Goal: Task Accomplishment & Management: Complete application form

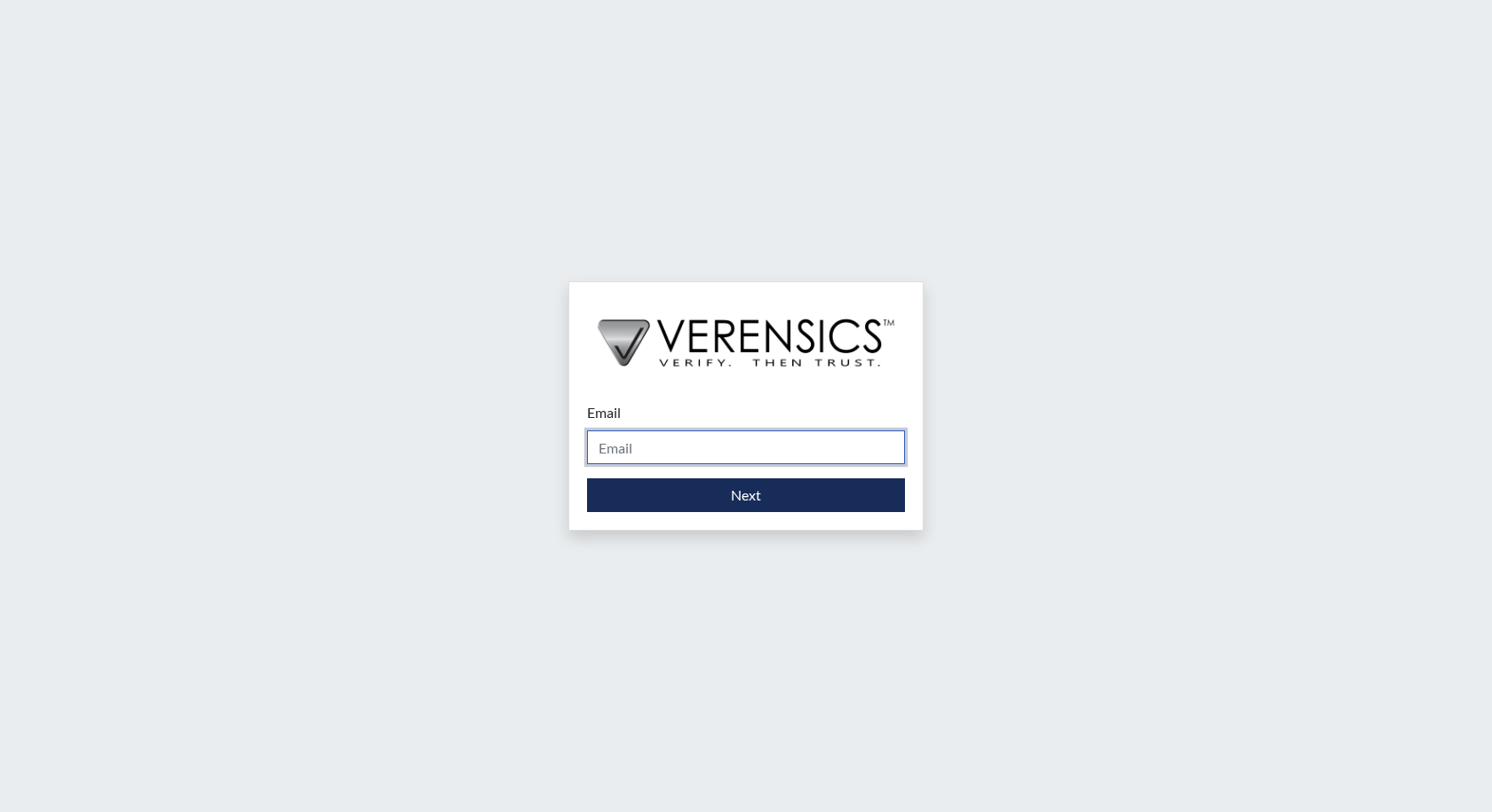
click at [633, 446] on input "Email" at bounding box center [746, 447] width 318 height 34
type input "[PERSON_NAME][EMAIL_ADDRESS][PERSON_NAME][DOMAIN_NAME]"
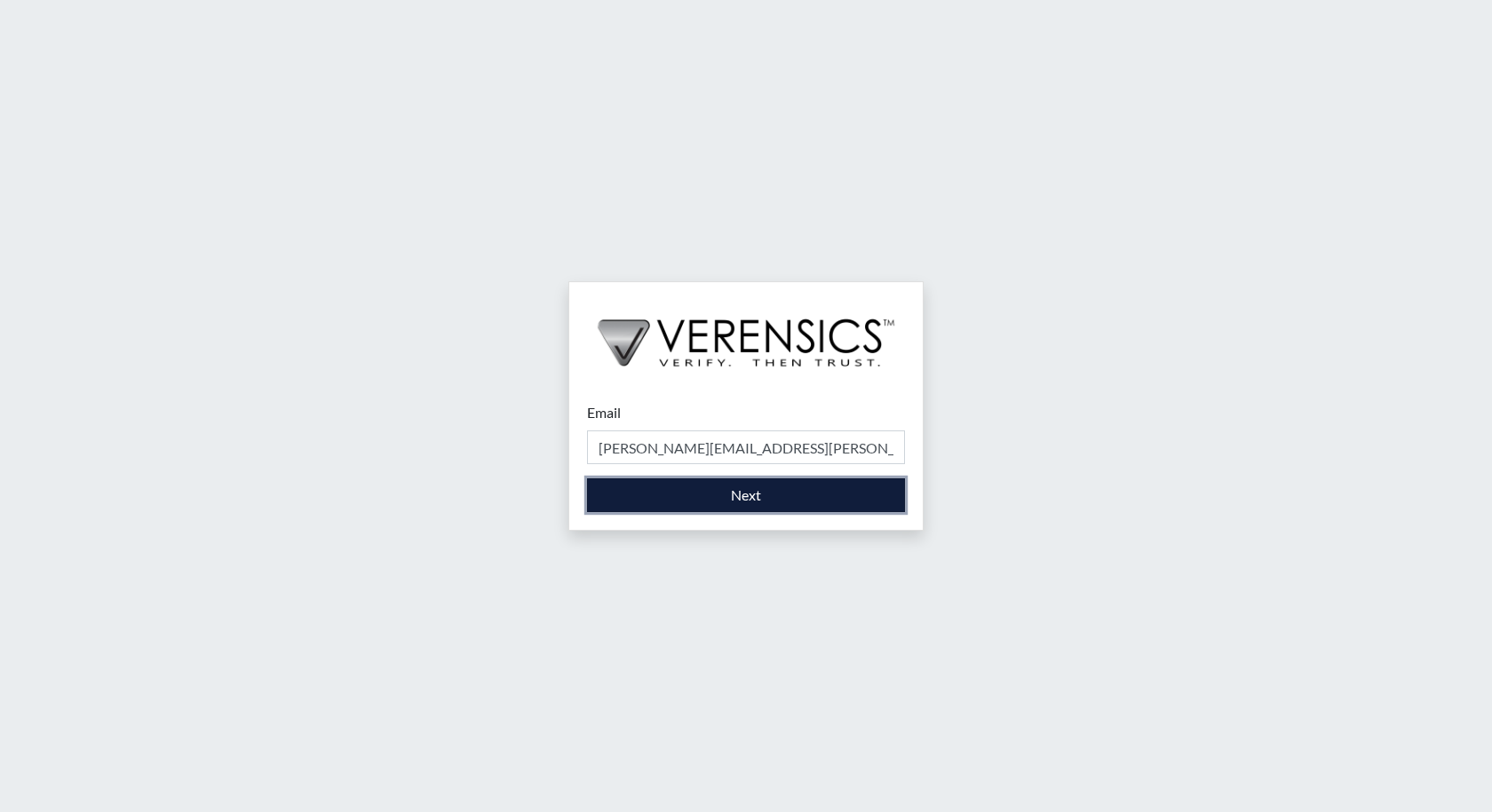
click at [712, 494] on button "Next" at bounding box center [746, 495] width 318 height 34
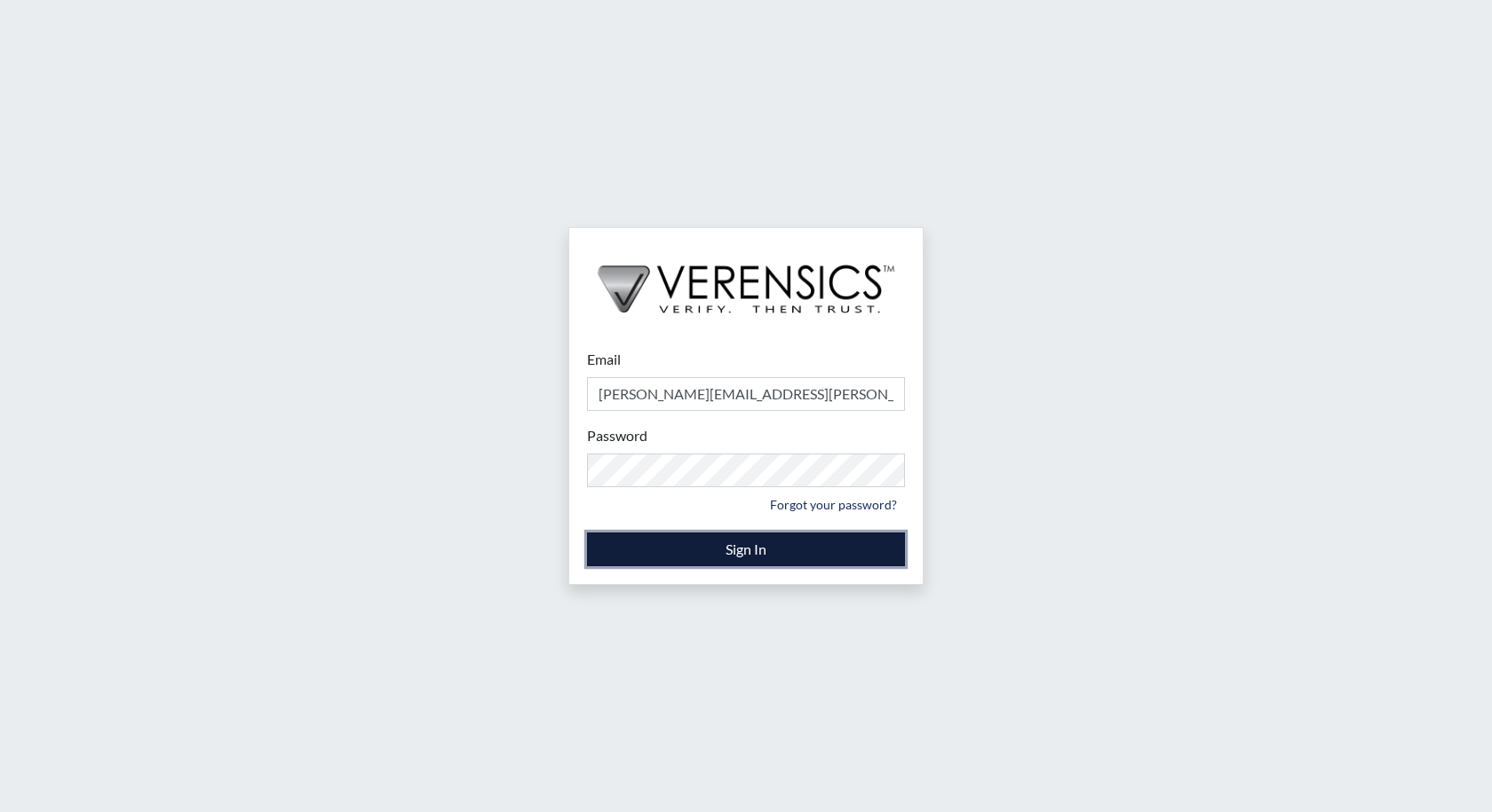
click at [753, 557] on button "Sign In" at bounding box center [746, 550] width 318 height 34
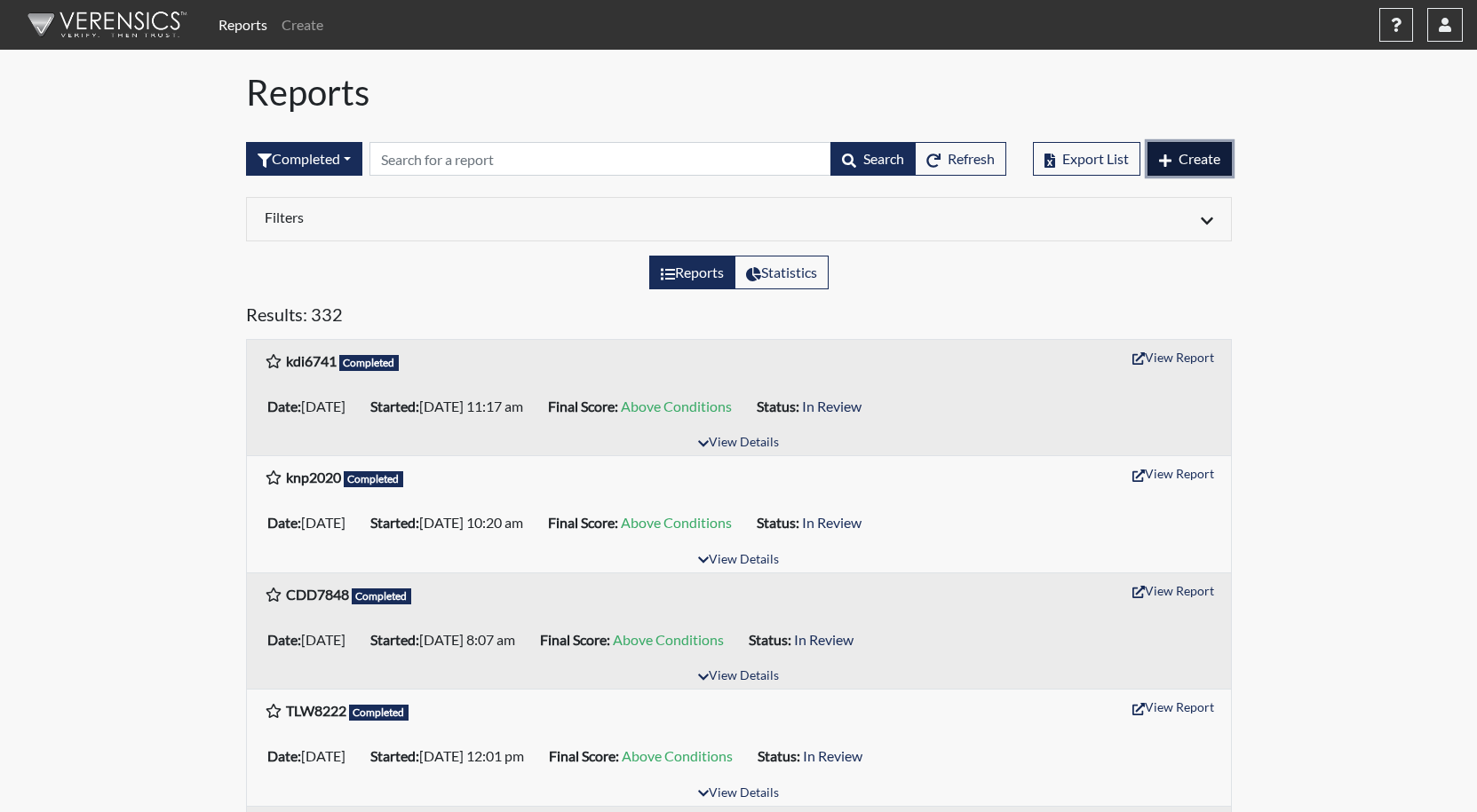
click at [1198, 159] on span "Create" at bounding box center [1199, 158] width 42 height 17
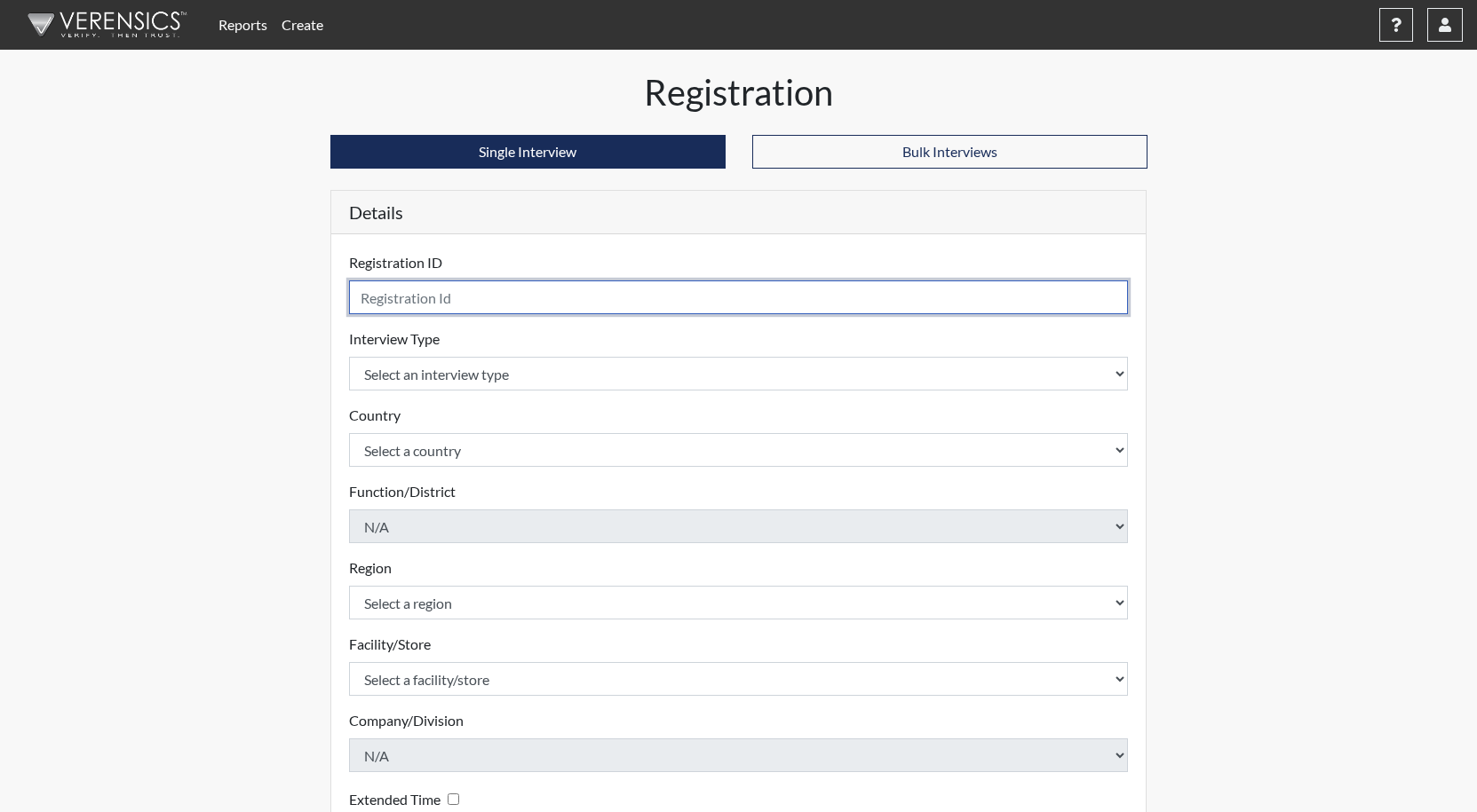
click at [443, 299] on input "text" at bounding box center [738, 297] width 780 height 34
type input "dbe7979"
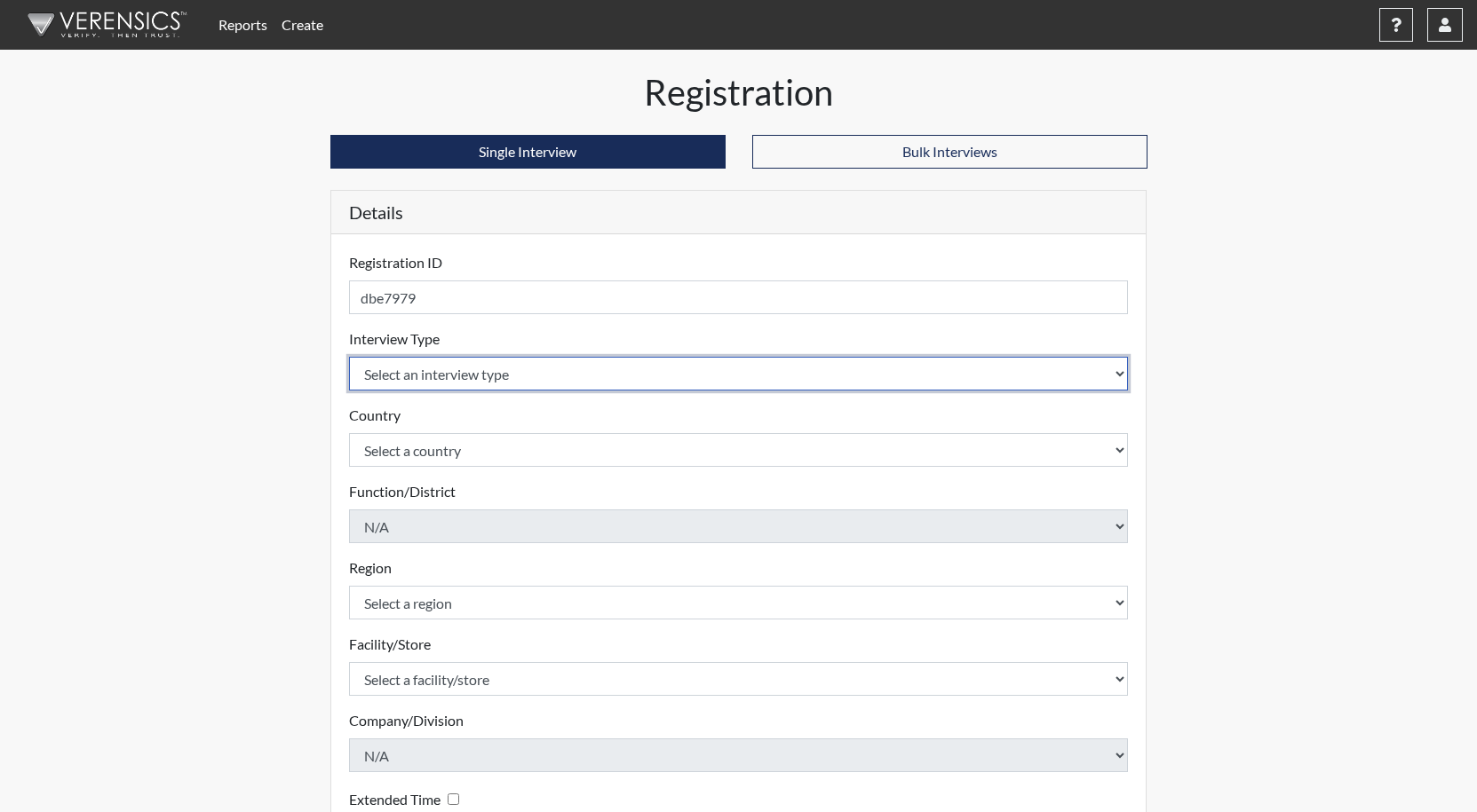
click at [435, 390] on select "Select an interview type Corrections Pre-Employment" at bounding box center [738, 374] width 780 height 34
select select "ff733e93-e1bf-11ea-9c9f-0eff0cf7eb8f"
click at [349, 357] on select "Select an interview type Corrections Pre-Employment" at bounding box center [738, 374] width 780 height 34
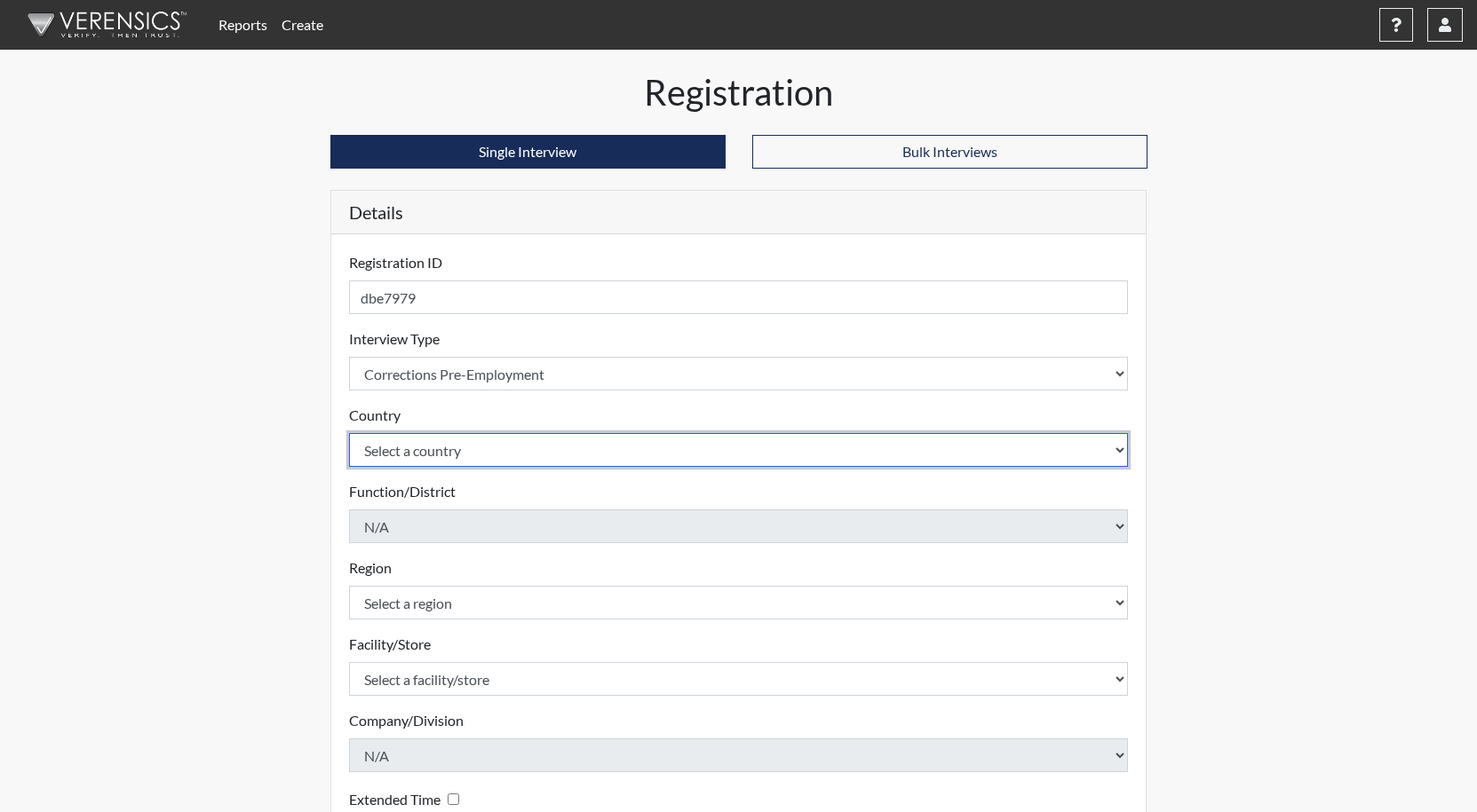
click at [414, 456] on select "Select a country [GEOGRAPHIC_DATA] [GEOGRAPHIC_DATA]" at bounding box center [738, 450] width 780 height 34
select select "united-states-of-[GEOGRAPHIC_DATA]"
click at [349, 433] on select "Select a country [GEOGRAPHIC_DATA] [GEOGRAPHIC_DATA]" at bounding box center [738, 450] width 780 height 34
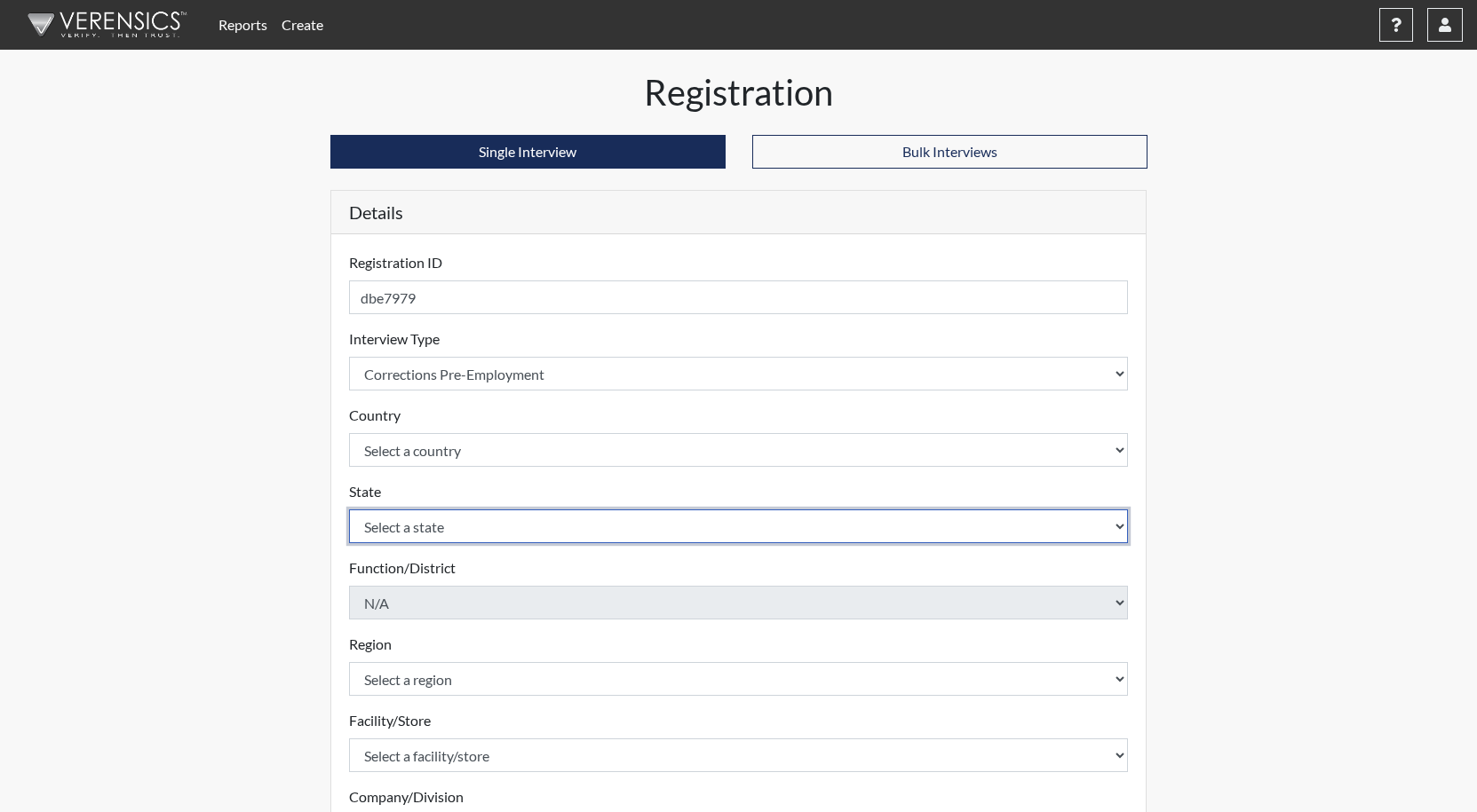
click at [415, 536] on select "Select a state [US_STATE] [US_STATE] [US_STATE] [US_STATE] [US_STATE] [US_STATE…" at bounding box center [738, 527] width 780 height 34
select select "GA"
click at [349, 510] on select "Select a state [US_STATE] [US_STATE] [US_STATE] [US_STATE] [US_STATE] [US_STATE…" at bounding box center [738, 527] width 780 height 34
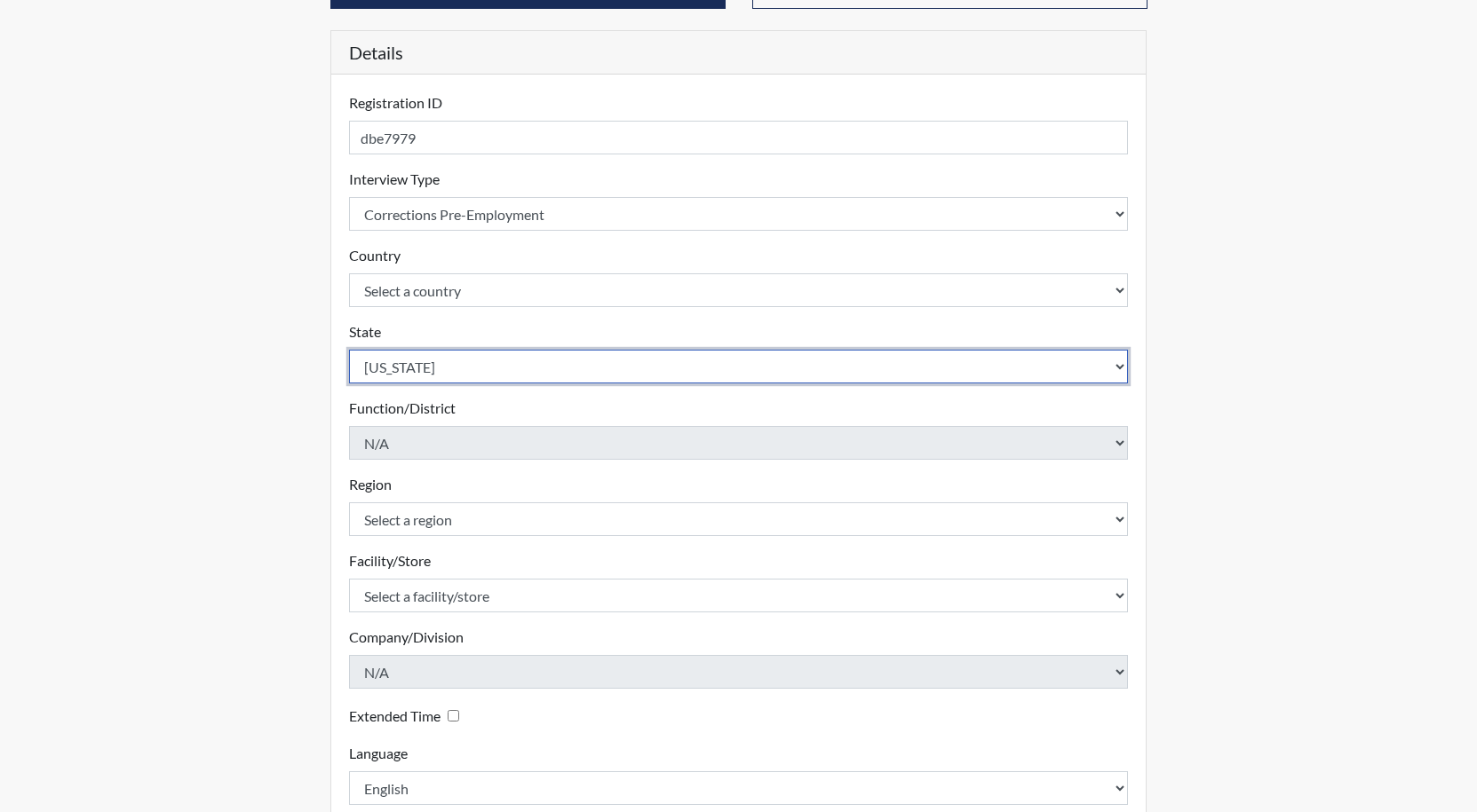
scroll to position [178, 0]
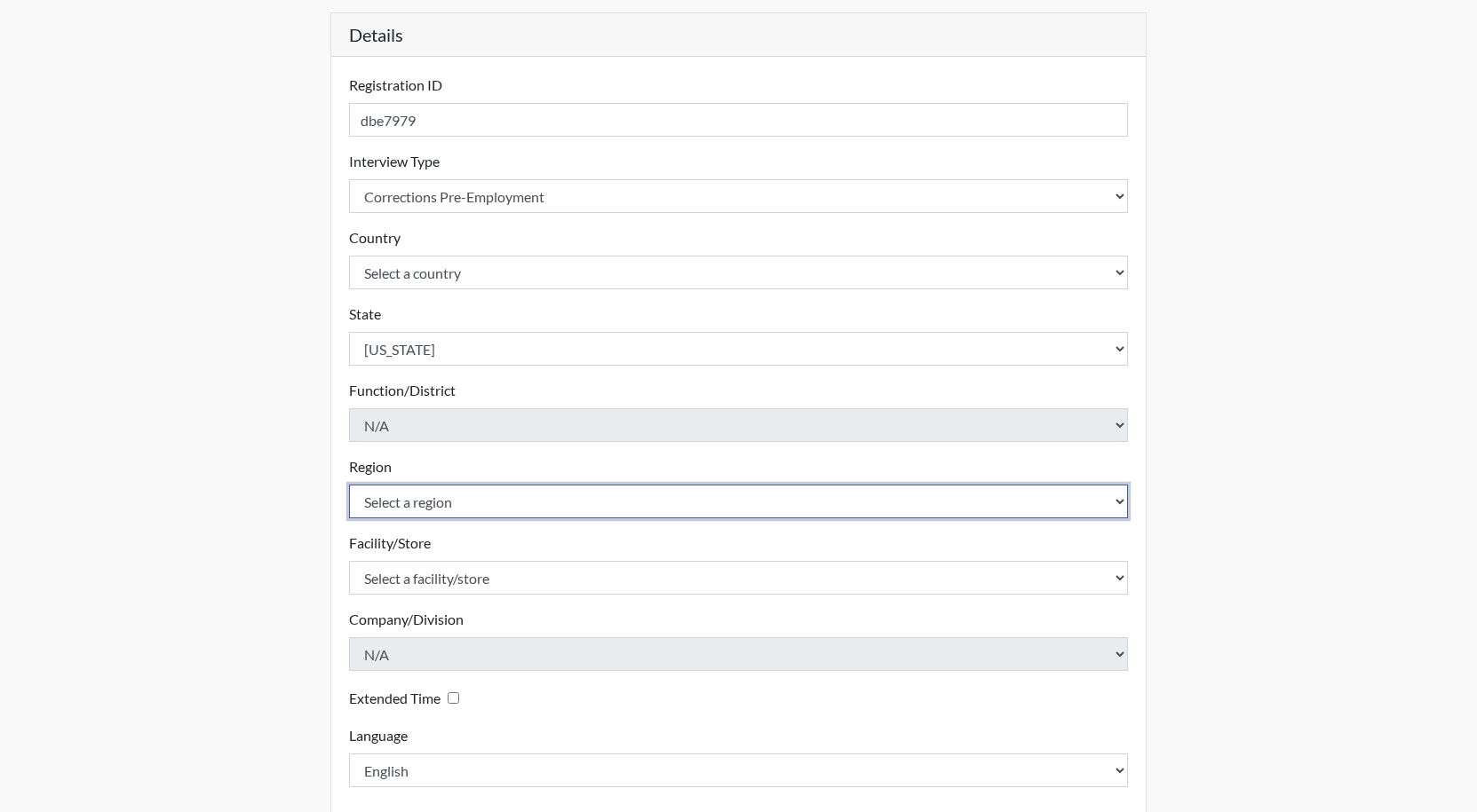
click at [427, 502] on select "Select a region [GEOGRAPHIC_DATA]" at bounding box center [738, 502] width 780 height 34
select select "8bdab1f8-09d2-48bf-ae6d-f2dae3084107"
click at [349, 485] on select "Select a region [GEOGRAPHIC_DATA]" at bounding box center [738, 502] width 780 height 34
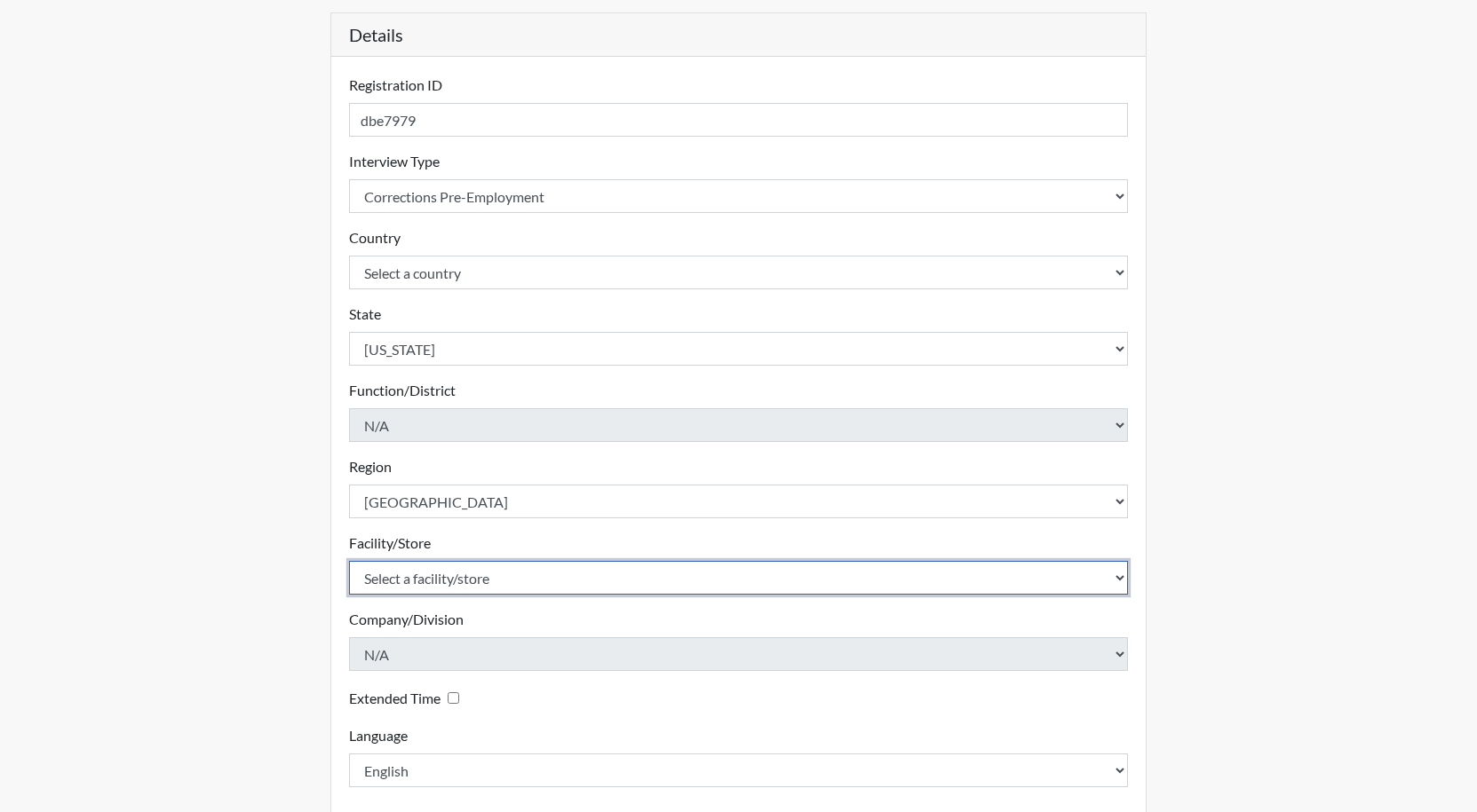
click at [447, 583] on select "Select a facility/store GD&CP SMU*+" at bounding box center [738, 578] width 780 height 34
select select "43ff33d3-b326-4461-b740-f0025afaca61"
click at [349, 561] on select "Select a facility/store GD&CP SMU*+" at bounding box center [738, 578] width 780 height 34
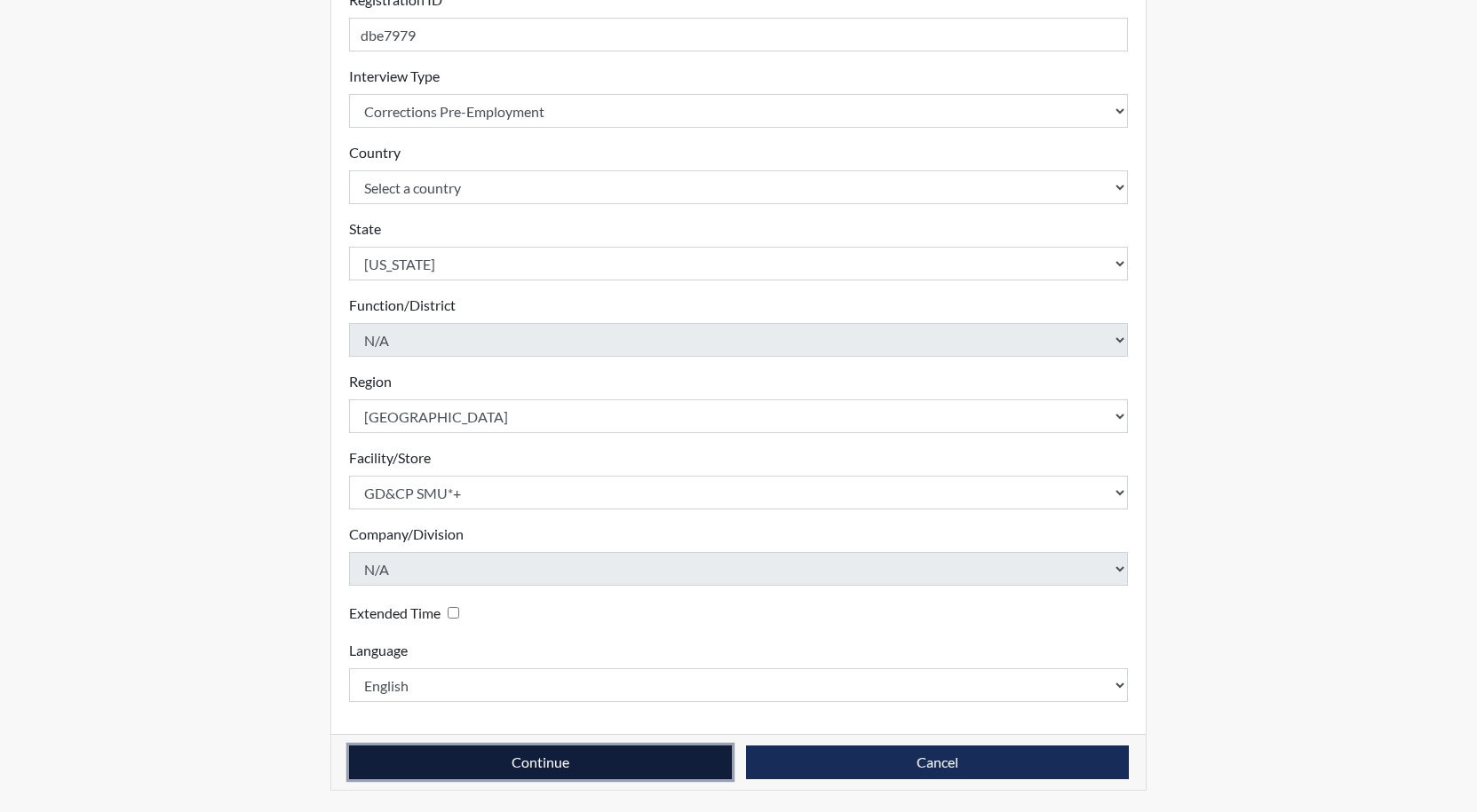
click at [551, 765] on button "Continue" at bounding box center [540, 763] width 383 height 34
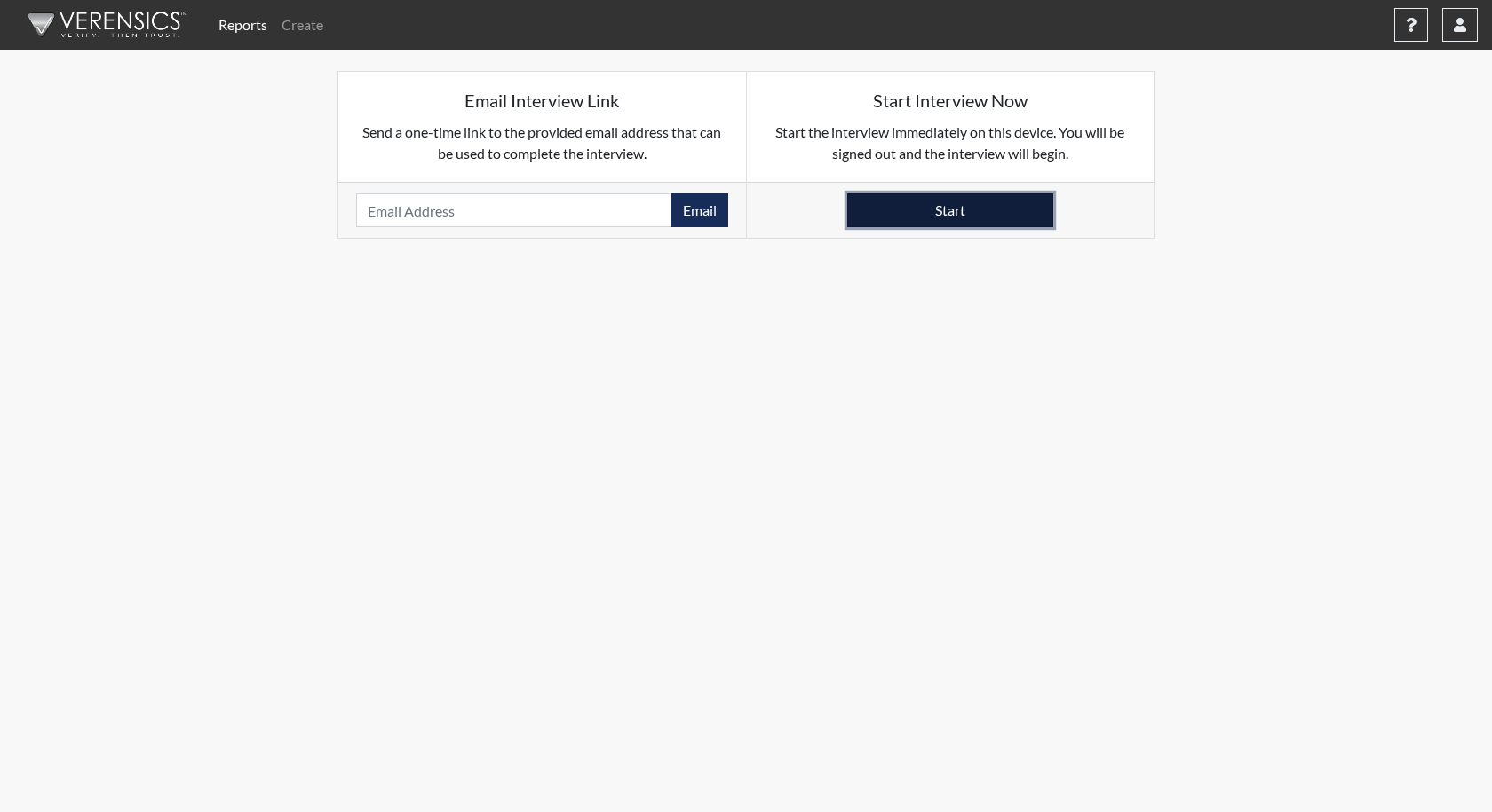
click at [956, 200] on button "Start" at bounding box center [950, 211] width 206 height 34
